Goal: Task Accomplishment & Management: Use online tool/utility

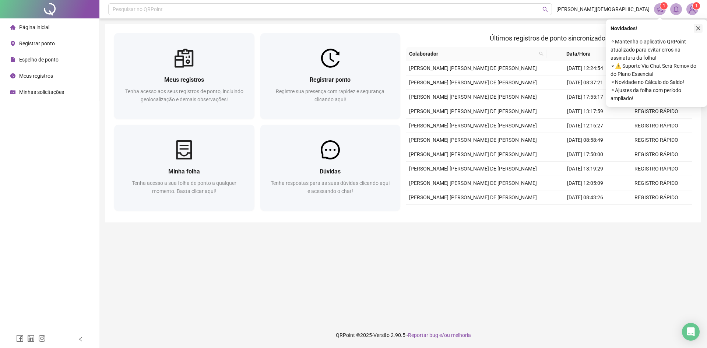
click at [700, 29] on icon "close" at bounding box center [698, 28] width 5 height 5
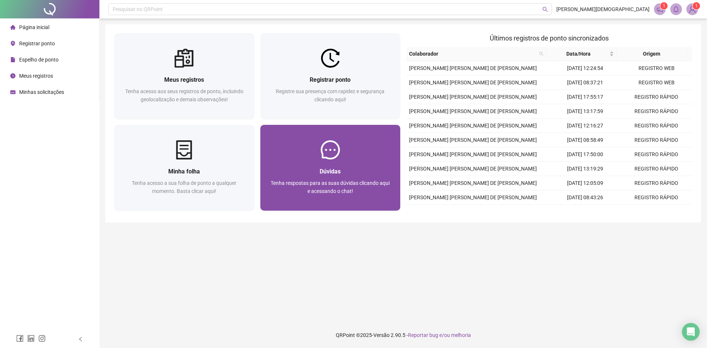
click at [398, 143] on div at bounding box center [330, 149] width 140 height 19
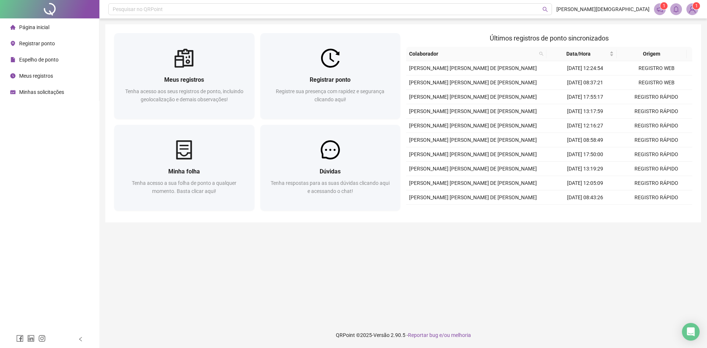
click at [549, 83] on td "[DATE] 08:37:21" at bounding box center [584, 82] width 71 height 14
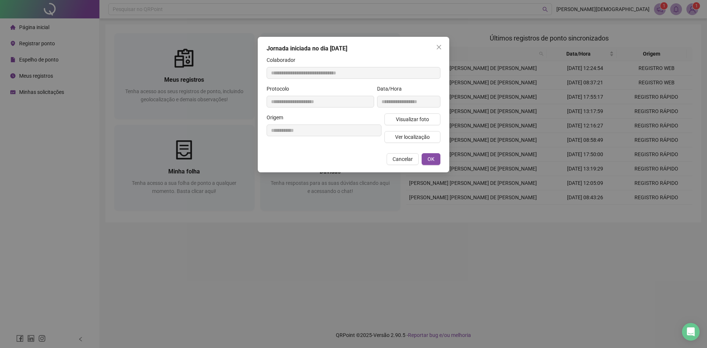
click at [437, 43] on button "Close" at bounding box center [439, 47] width 12 height 12
click at [439, 48] on div "**********" at bounding box center [353, 174] width 707 height 348
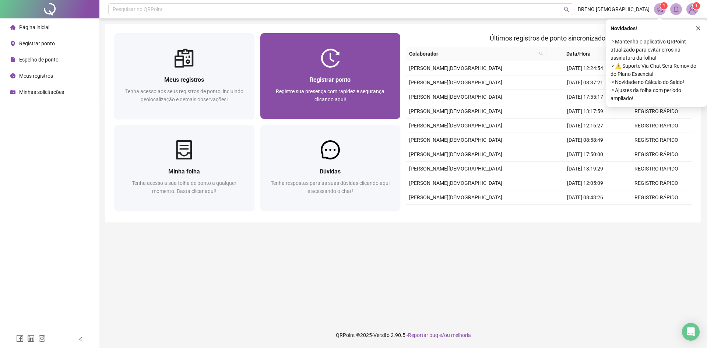
click at [332, 84] on div "Registrar ponto" at bounding box center [330, 79] width 123 height 9
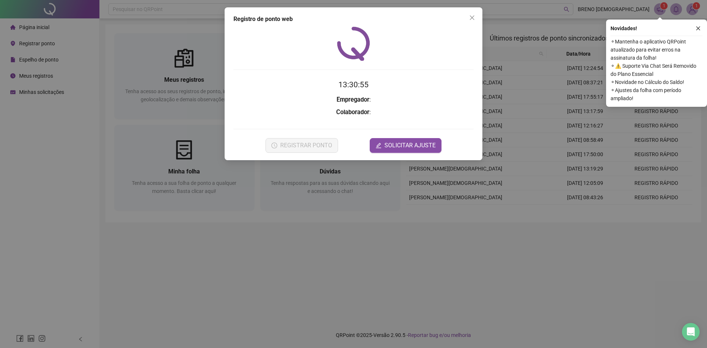
click at [696, 28] on icon "close" at bounding box center [698, 28] width 5 height 5
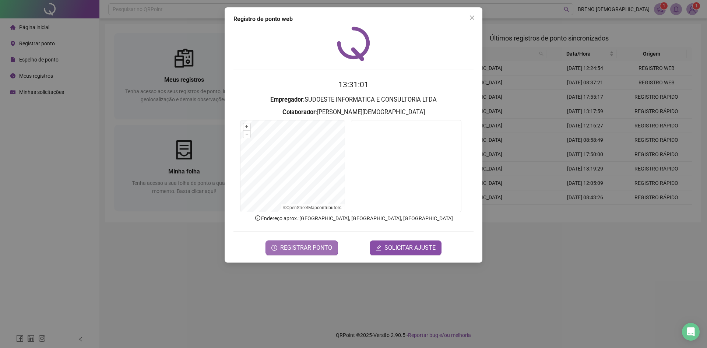
click at [298, 250] on span "REGISTRAR PONTO" at bounding box center [306, 247] width 52 height 9
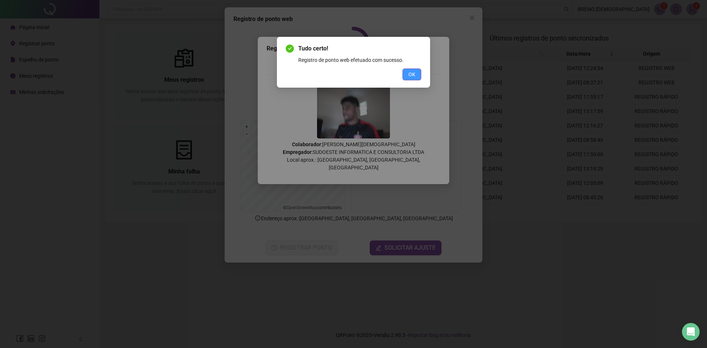
click at [413, 80] on button "OK" at bounding box center [411, 74] width 19 height 12
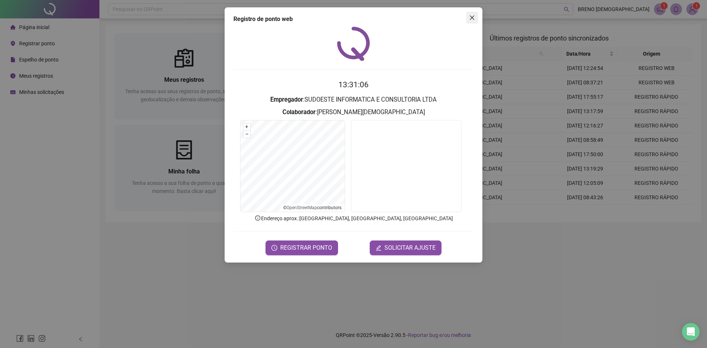
click at [469, 15] on icon "close" at bounding box center [472, 18] width 6 height 6
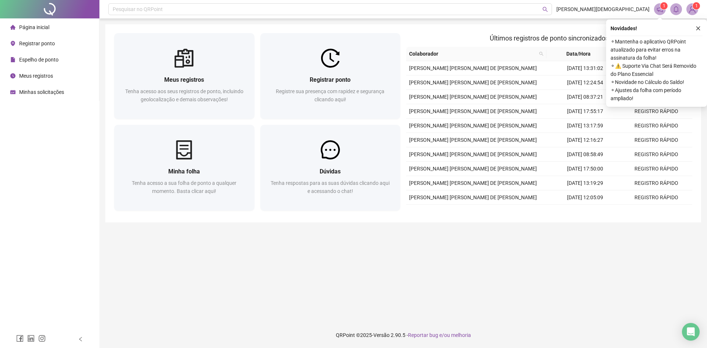
click at [43, 49] on div "Registrar ponto" at bounding box center [32, 43] width 45 height 15
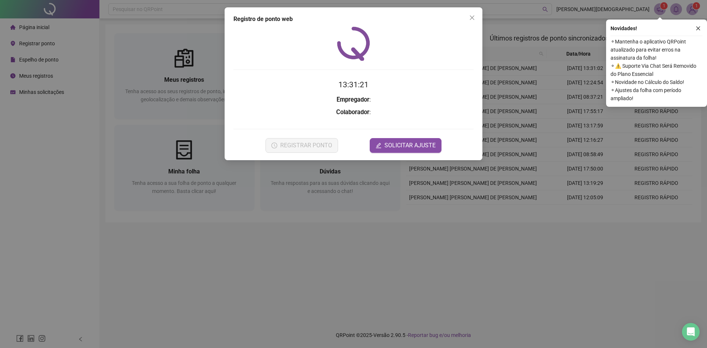
click at [133, 88] on div "Registro [PERSON_NAME] web 13:31:21 Empregador : Colaborador : REGISTRAR PONTO …" at bounding box center [353, 174] width 707 height 348
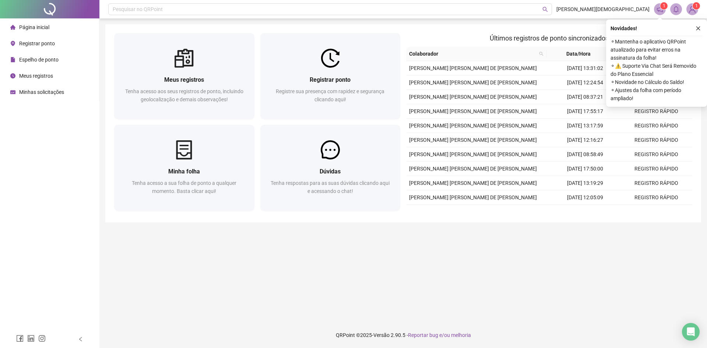
click at [46, 60] on span "Espelho de ponto" at bounding box center [38, 60] width 39 height 6
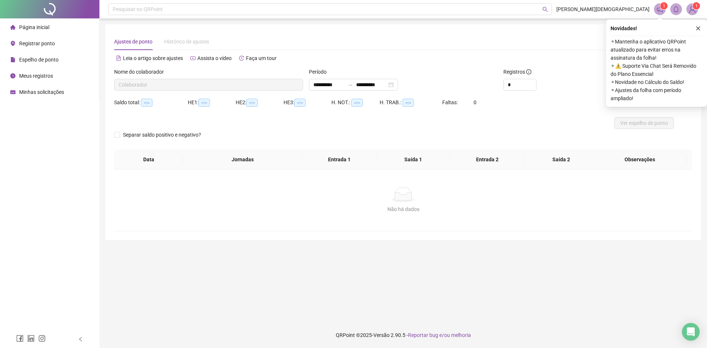
type input "**********"
click at [47, 28] on span "Página inicial" at bounding box center [34, 27] width 30 height 6
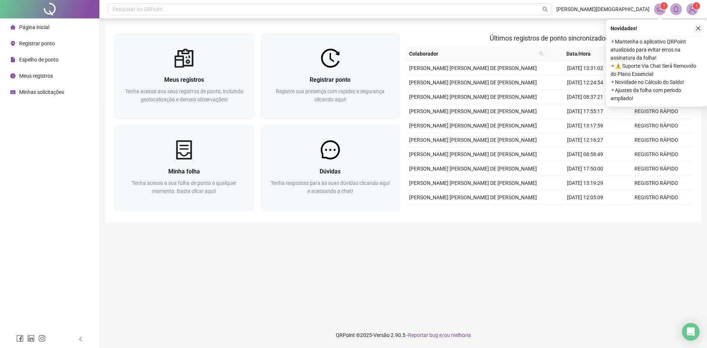
click at [698, 29] on icon "close" at bounding box center [698, 29] width 4 height 4
